Goal: Communication & Community: Answer question/provide support

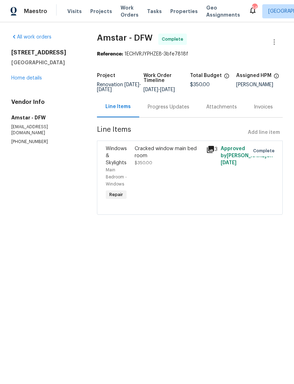
click at [22, 36] on link "All work orders" at bounding box center [31, 37] width 40 height 5
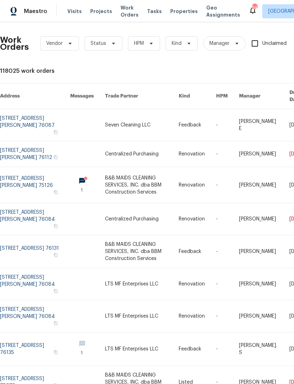
click at [180, 14] on span "Properties" at bounding box center [185, 11] width 28 height 7
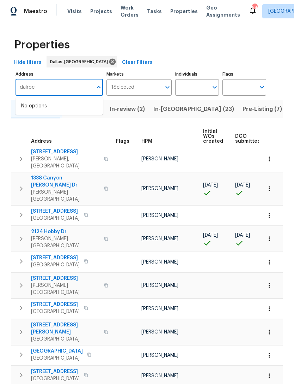
type input "dalrock"
click at [75, 102] on li "4616 Dalrock Dr Plano TX 75024" at bounding box center [60, 106] width 88 height 12
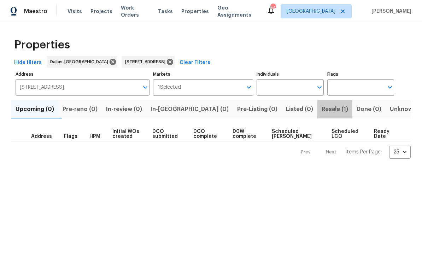
click at [294, 111] on span "Resale (1)" at bounding box center [334, 109] width 26 height 10
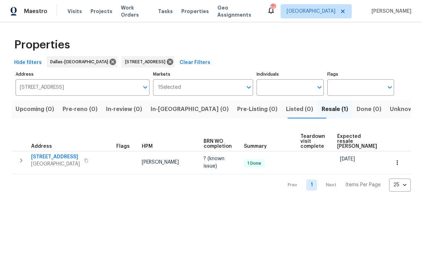
click at [71, 155] on div "4616 Dalrock Dr Plano, TX 75024" at bounding box center [70, 160] width 79 height 14
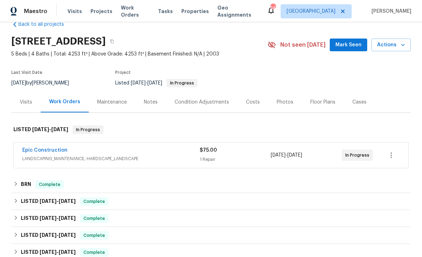
scroll to position [16, 0]
click at [77, 151] on div "Epic Construction" at bounding box center [110, 150] width 177 height 8
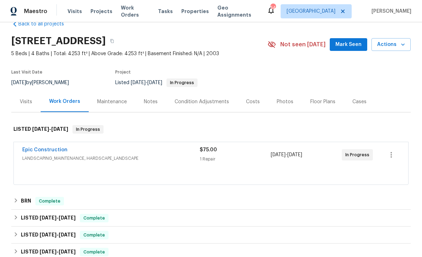
click at [63, 146] on div "Epic Construction LANDSCAPING_MAINTENANCE, HARDSCAPE_LANDSCAPE $75.00 1 Repair …" at bounding box center [210, 163] width 395 height 43
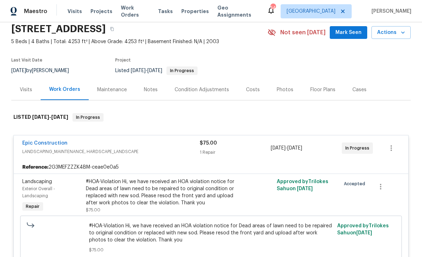
scroll to position [27, 0]
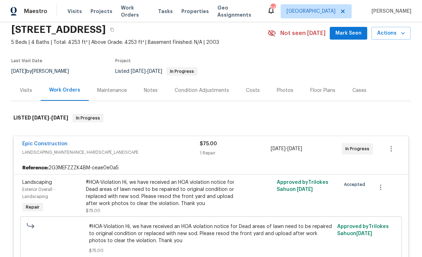
click at [61, 150] on span "LANDSCAPING_MAINTENANCE, HARDSCAPE_LANDSCAPE" at bounding box center [110, 152] width 177 height 7
click at [59, 142] on link "Epic Construction" at bounding box center [44, 143] width 45 height 5
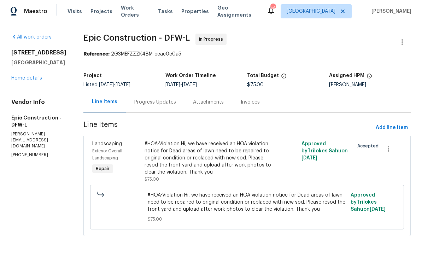
click at [147, 99] on div "Progress Updates" at bounding box center [155, 102] width 42 height 7
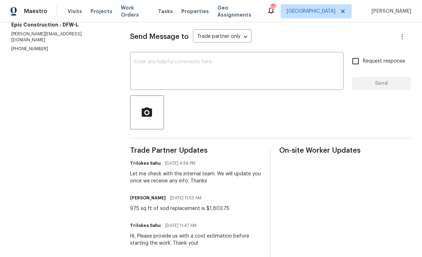
scroll to position [92, 0]
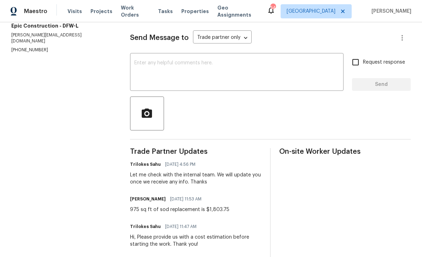
click at [360, 65] on input "Request response" at bounding box center [355, 62] width 15 height 15
checkbox input "true"
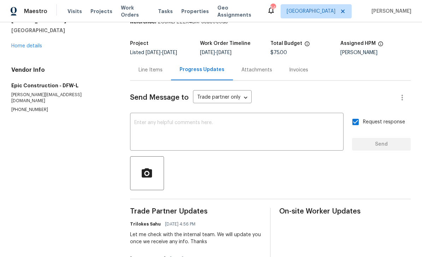
scroll to position [31, 0]
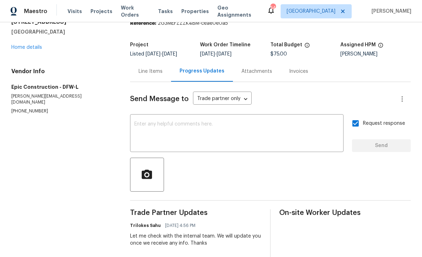
click at [229, 128] on textarea at bounding box center [236, 133] width 205 height 25
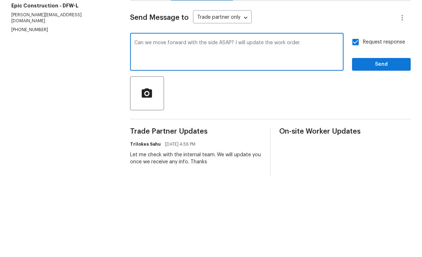
click at [257, 121] on textarea "Can we move forward with the side ASAP? I will update the work order." at bounding box center [236, 133] width 205 height 25
click at [317, 121] on textarea "Can we move forward with the side ASAP? I will the work order." at bounding box center [236, 133] width 205 height 25
type textarea "Can we move forward with the side ASAP? I will the work order. Need it done bef…"
click at [389, 139] on button "Send" at bounding box center [381, 145] width 59 height 13
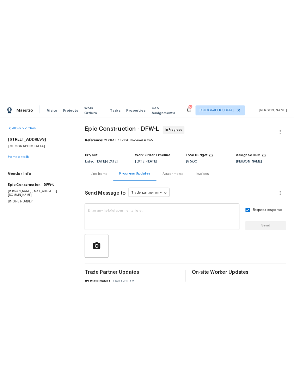
scroll to position [0, 0]
